Goal: Task Accomplishment & Management: Use online tool/utility

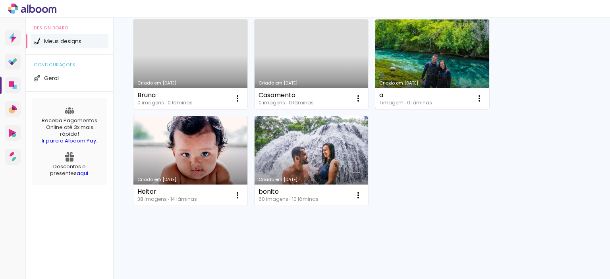
scroll to position [83, 0]
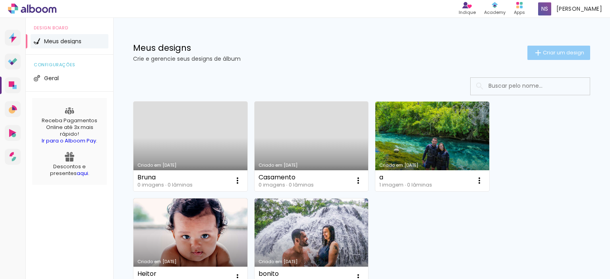
click at [562, 56] on paper-button "Criar um design" at bounding box center [558, 53] width 63 height 14
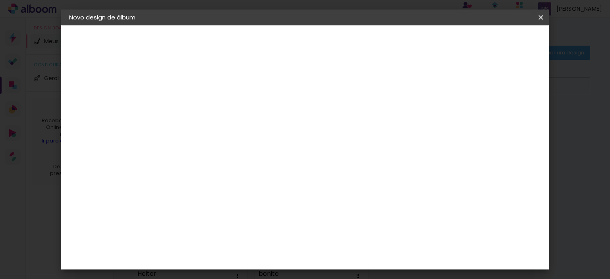
click at [199, 105] on input at bounding box center [199, 106] width 0 height 12
type input "B"
type input "A espera de [PERSON_NAME]"
type paper-input "A espera de [PERSON_NAME]"
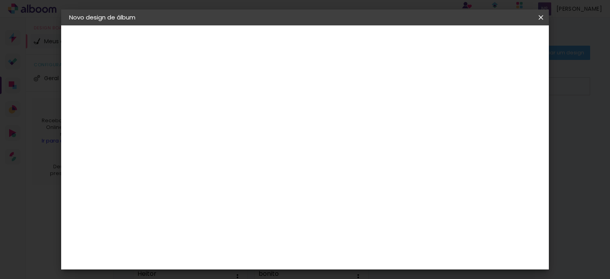
click at [0, 0] on slot "Avançar" at bounding box center [0, 0] width 0 height 0
click at [213, 182] on div "Go image" at bounding box center [202, 188] width 19 height 13
click at [0, 0] on slot "Avançar" at bounding box center [0, 0] width 0 height 0
click at [230, 133] on input "text" at bounding box center [214, 138] width 31 height 12
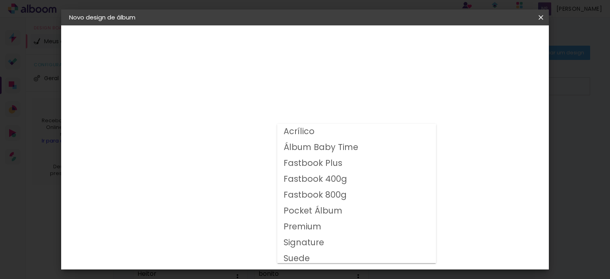
click at [344, 195] on paper-item "Fastbook 800g" at bounding box center [356, 195] width 159 height 16
type input "Fastbook 800g"
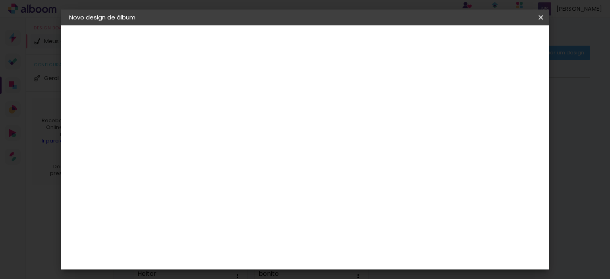
scroll to position [198, 0]
click at [252, 125] on span "20 × 20" at bounding box center [233, 138] width 37 height 26
click at [252, 151] on span "25 × 25" at bounding box center [233, 161] width 37 height 21
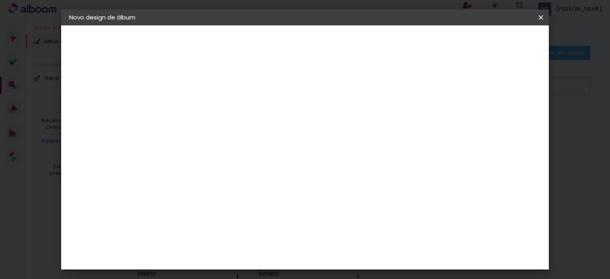
click at [328, 43] on paper-button "Avançar" at bounding box center [308, 41] width 39 height 13
click at [394, 40] on span "Iniciar design" at bounding box center [376, 42] width 36 height 6
